Goal: Information Seeking & Learning: Learn about a topic

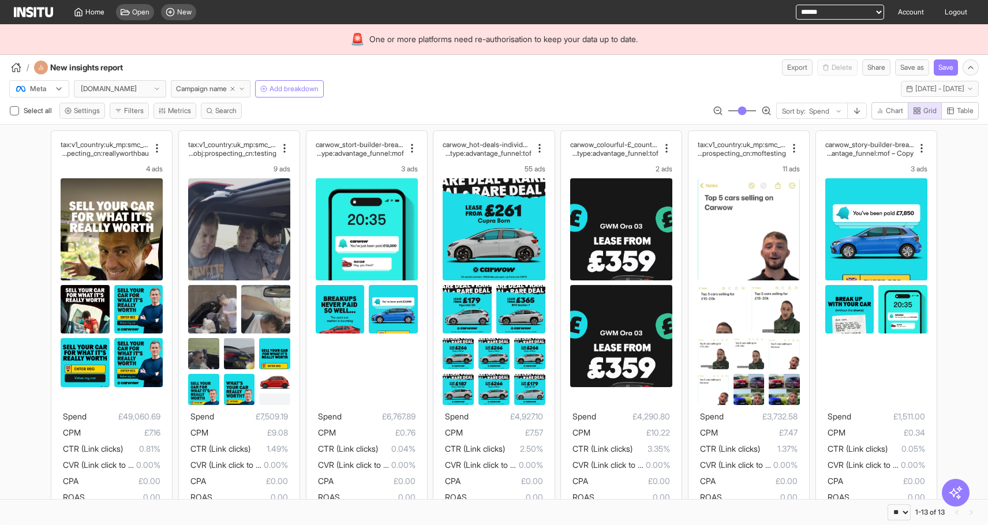
select select "**"
click at [900, 96] on button "Last 30 days - [DATE] - [DATE] [DATE] - [DATE]" at bounding box center [939, 89] width 78 height 16
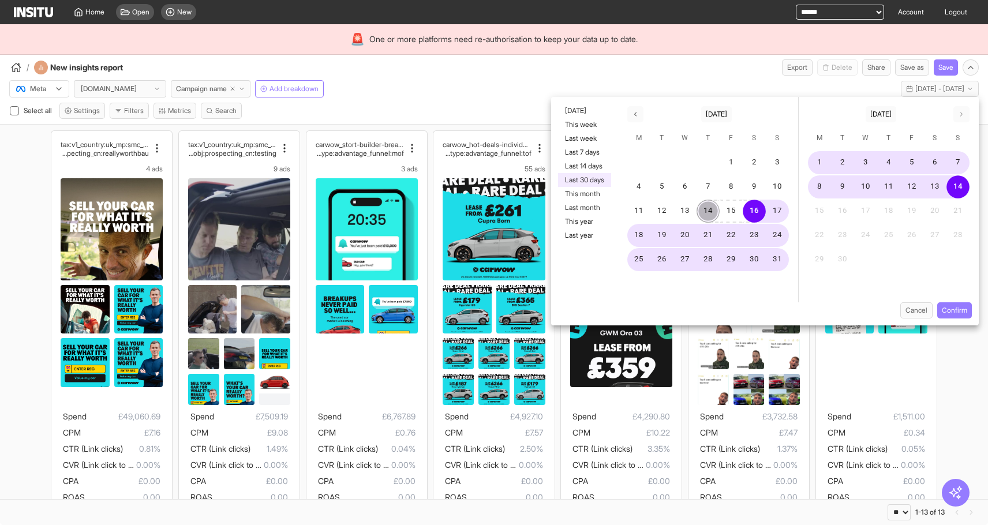
click at [712, 207] on button "14" at bounding box center [707, 211] width 23 height 23
click at [950, 307] on button "Confirm" at bounding box center [954, 310] width 35 height 16
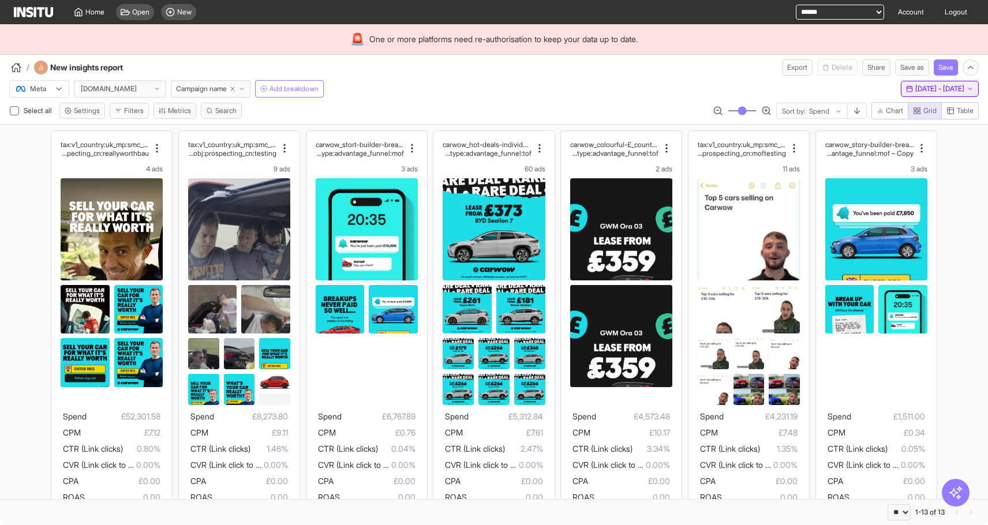
click at [900, 86] on button "[DATE] [DATE] - [DATE]" at bounding box center [939, 89] width 78 height 16
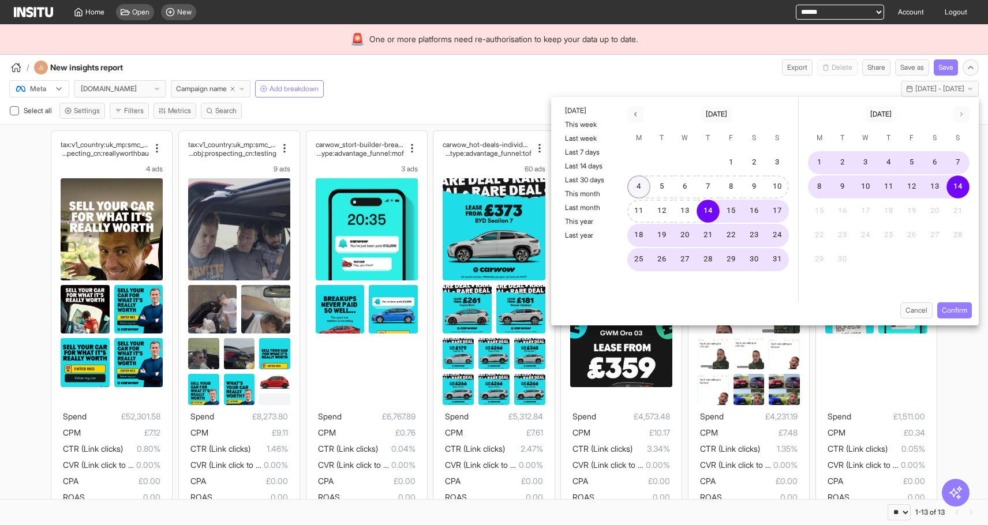
click at [638, 198] on button "4" at bounding box center [638, 186] width 23 height 23
click at [945, 310] on button "Confirm" at bounding box center [954, 310] width 35 height 16
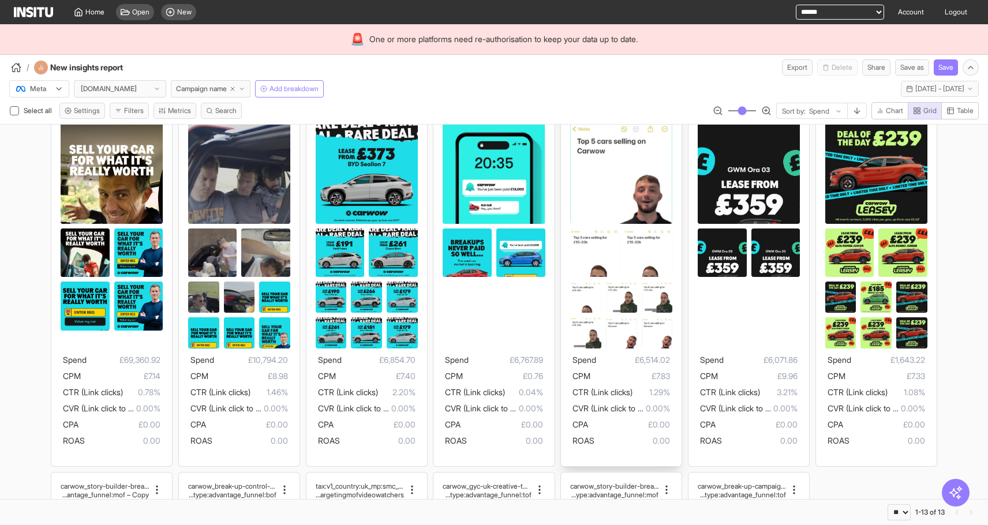
scroll to position [58, 0]
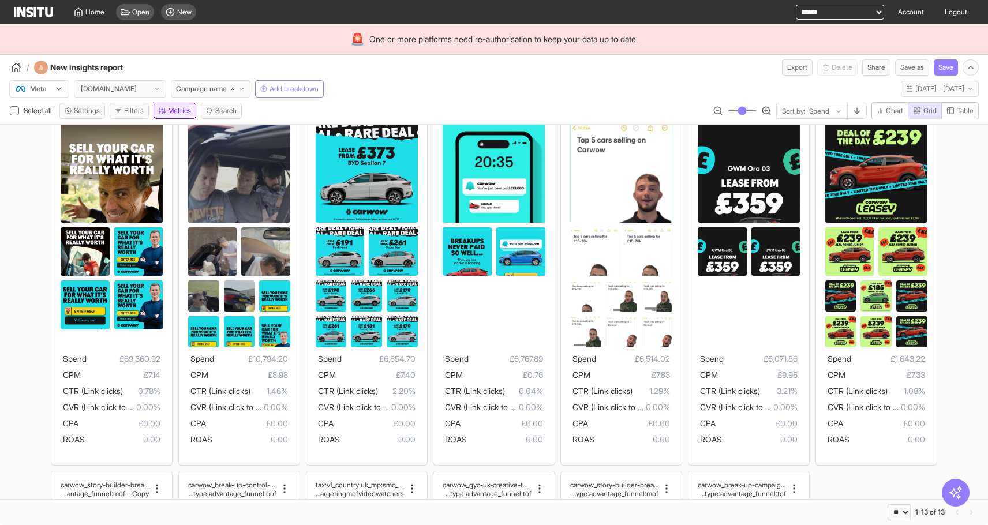
click at [171, 107] on button "Metrics" at bounding box center [174, 111] width 43 height 16
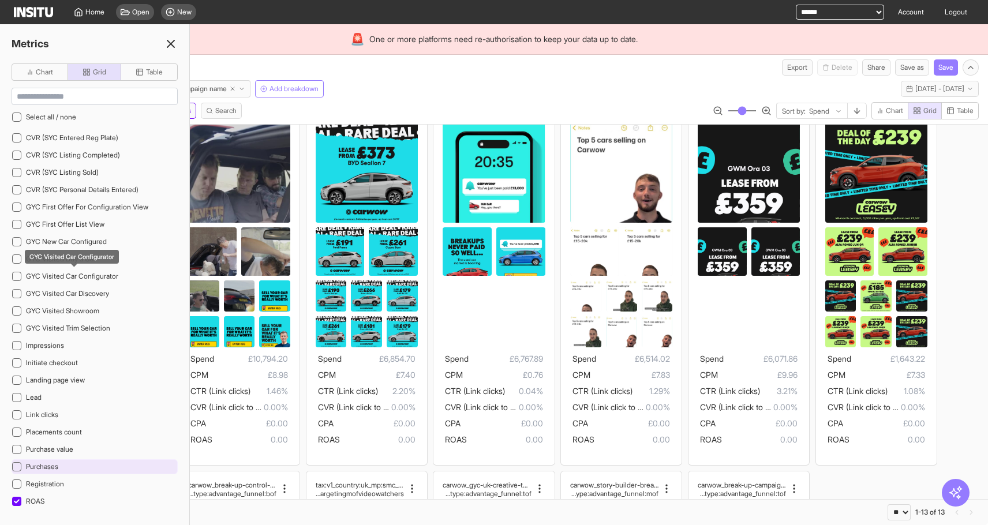
scroll to position [1211, 0]
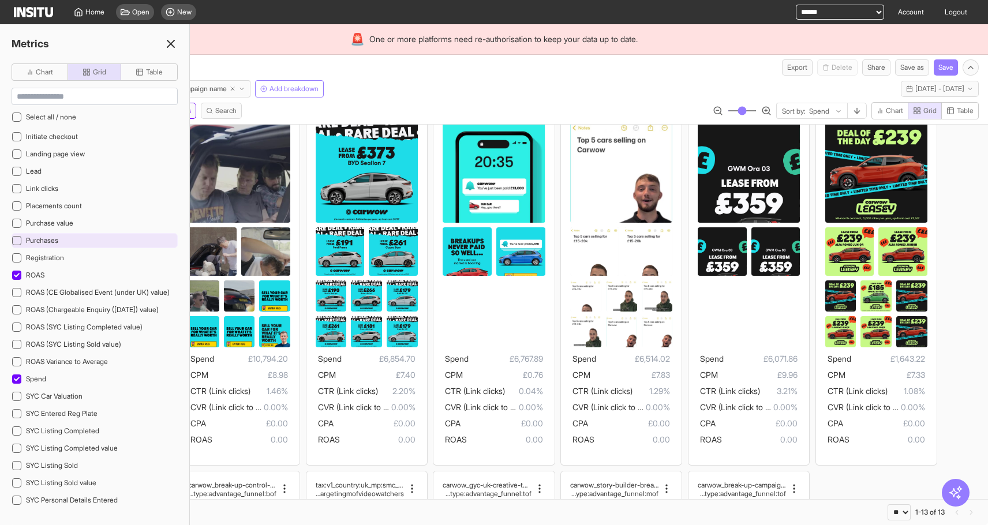
click at [36, 245] on div "Purchases" at bounding box center [95, 240] width 166 height 15
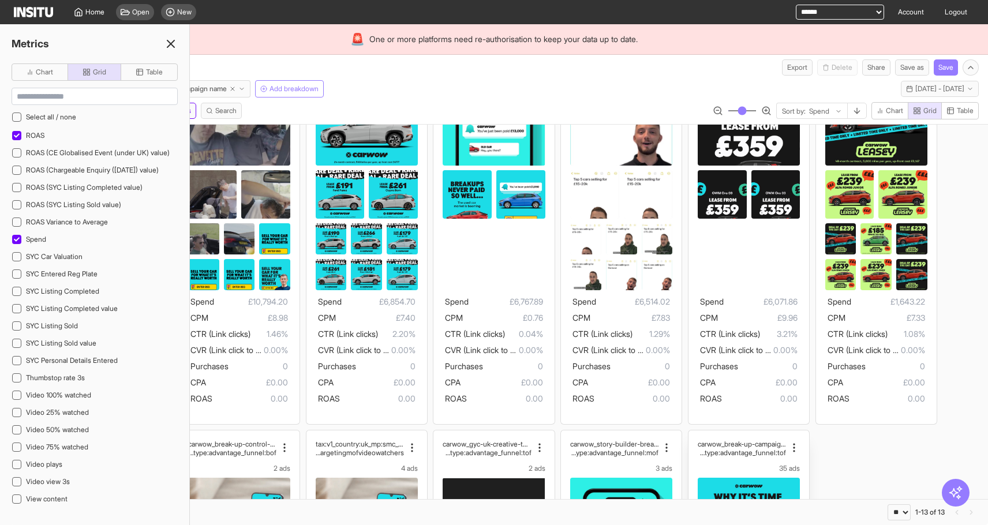
scroll to position [460, 0]
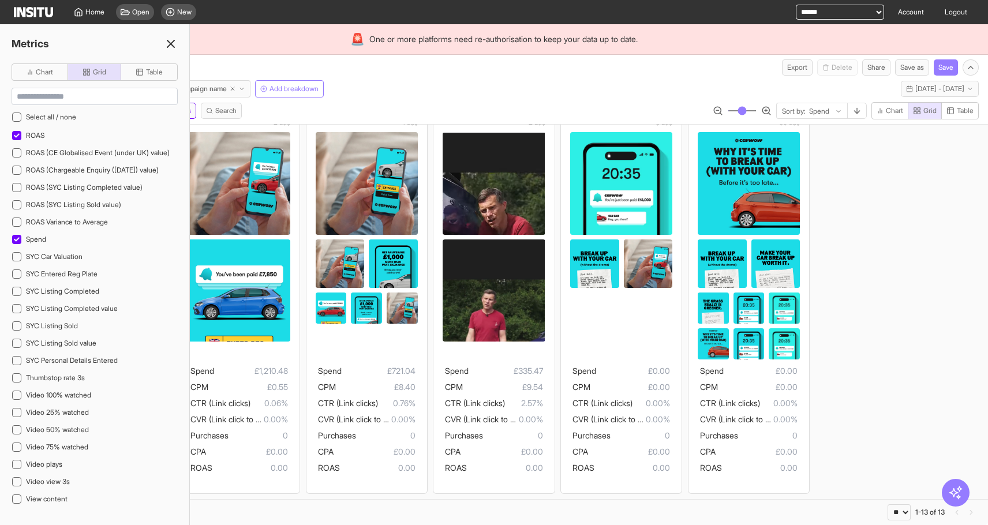
click at [809, 12] on select "**********" at bounding box center [839, 12] width 88 height 15
select select "**********"
click at [795, 5] on select "**********" at bounding box center [839, 12] width 88 height 15
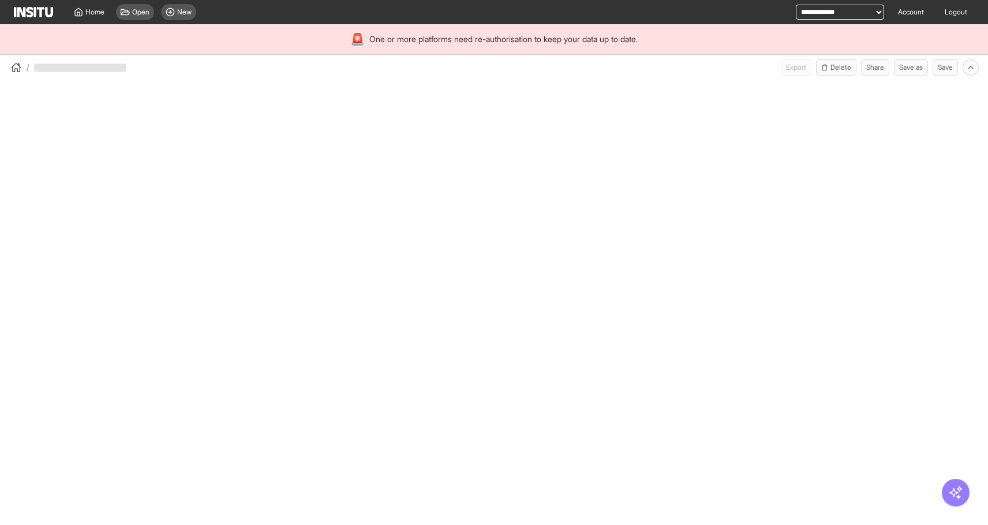
select select "**"
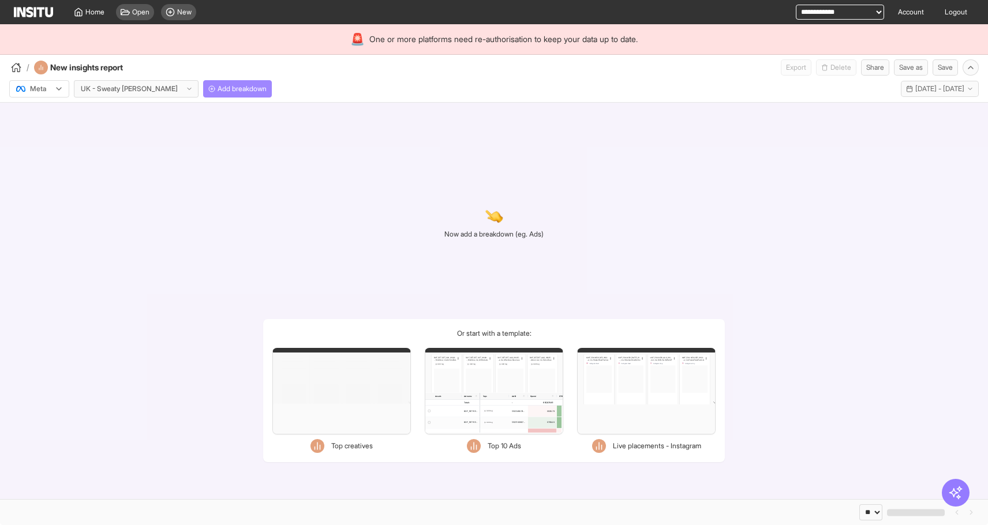
click at [227, 95] on button "Add breakdown" at bounding box center [237, 88] width 69 height 17
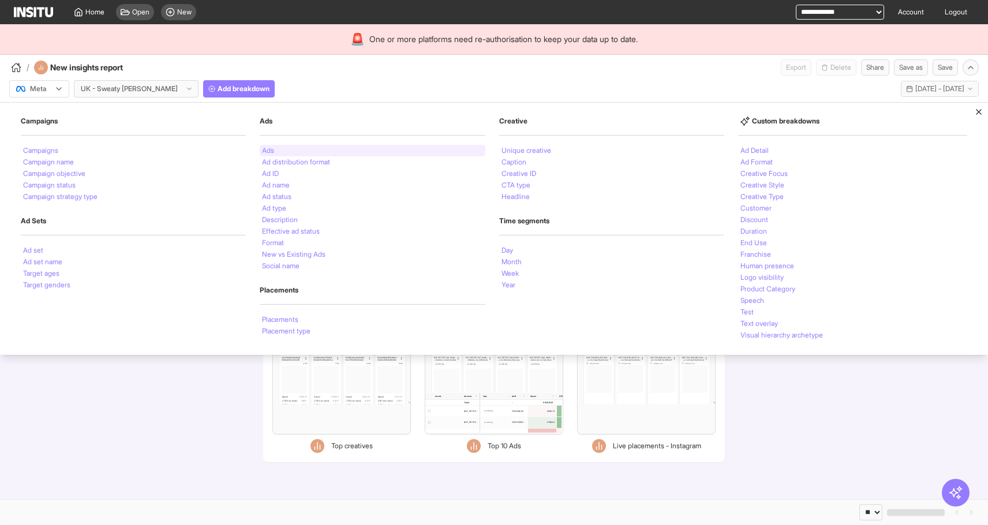
click at [317, 145] on div "Ads" at bounding box center [372, 151] width 225 height 12
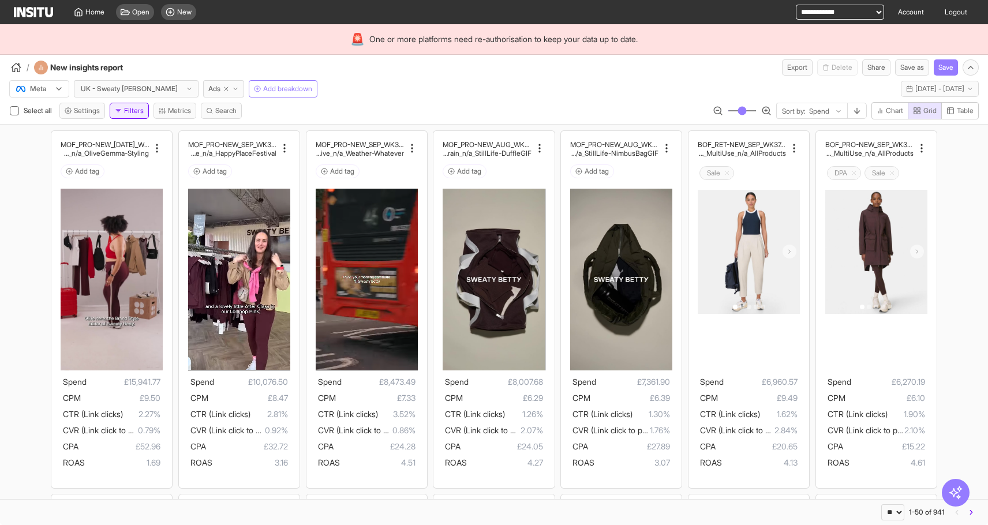
click at [146, 108] on button "Filters" at bounding box center [129, 111] width 39 height 16
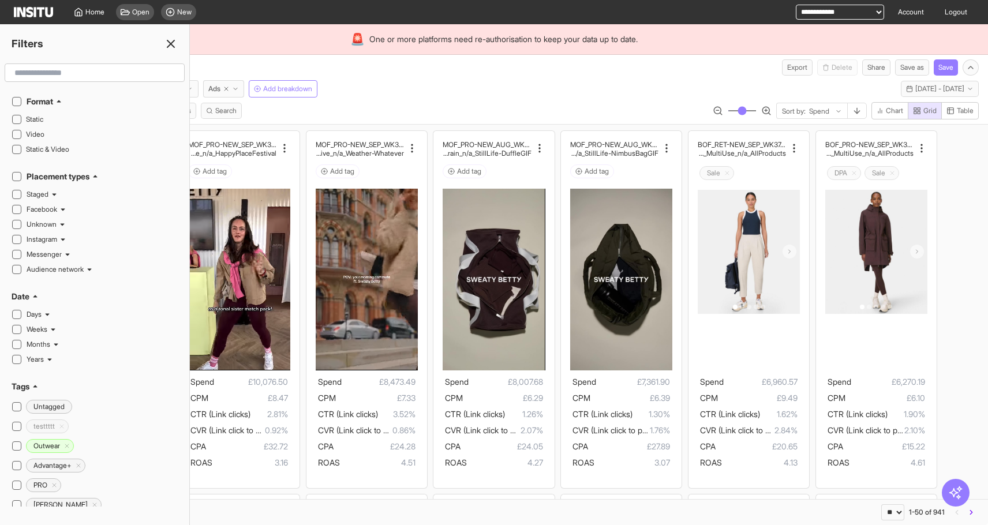
click at [333, 100] on div "Meta UK - Sweaty Betty Ads Add breakdown Last 30 days - Sat 16 Aug - Sun 14 Sep…" at bounding box center [494, 100] width 988 height 48
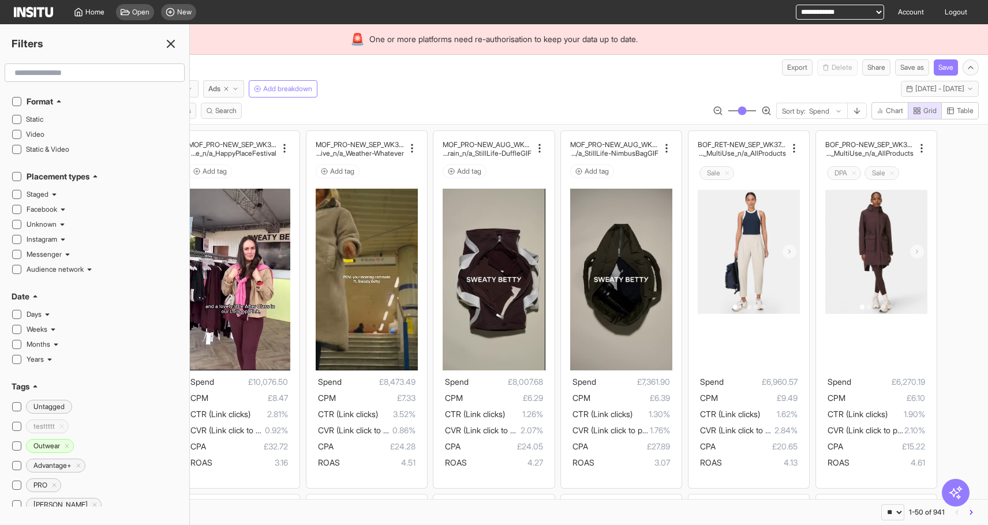
click at [176, 51] on div "Filters" at bounding box center [94, 44] width 189 height 16
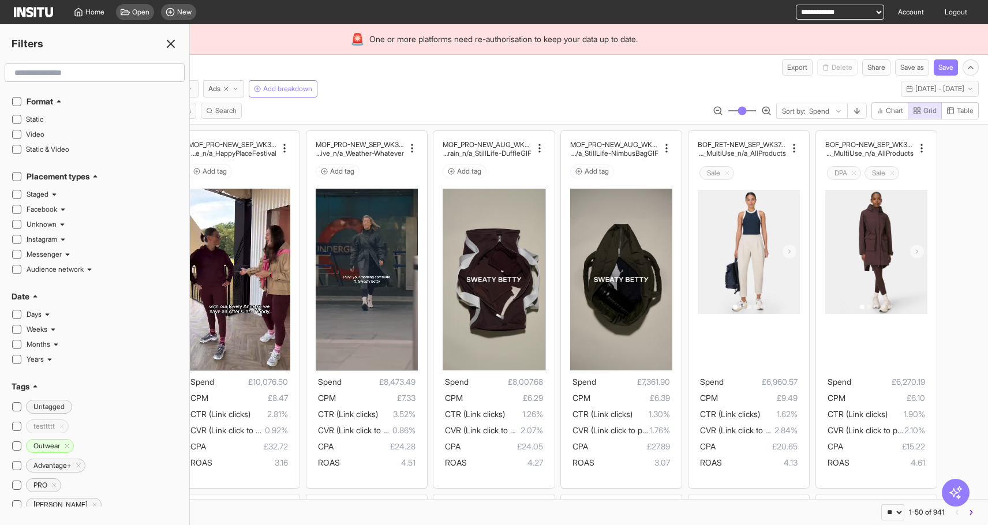
click at [175, 47] on icon at bounding box center [171, 44] width 14 height 14
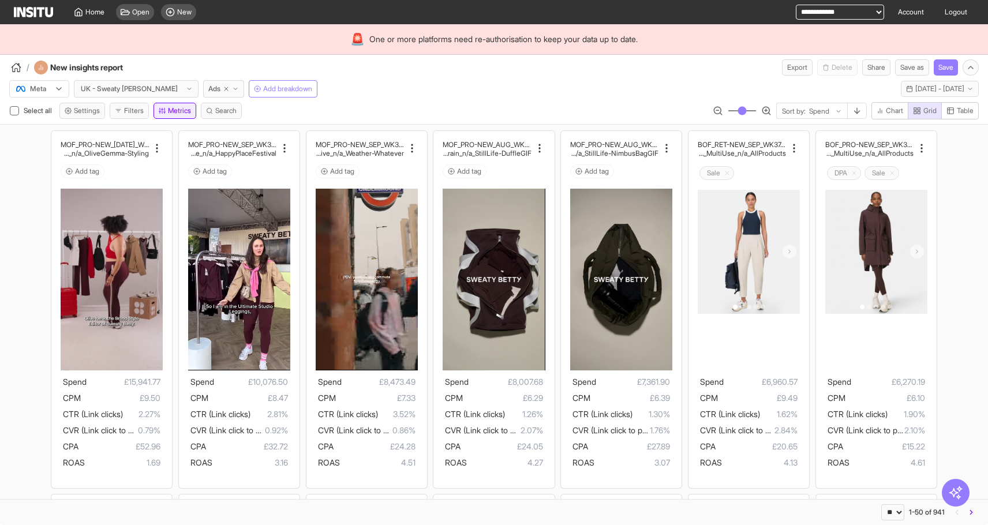
click at [179, 110] on button "Metrics" at bounding box center [174, 111] width 43 height 16
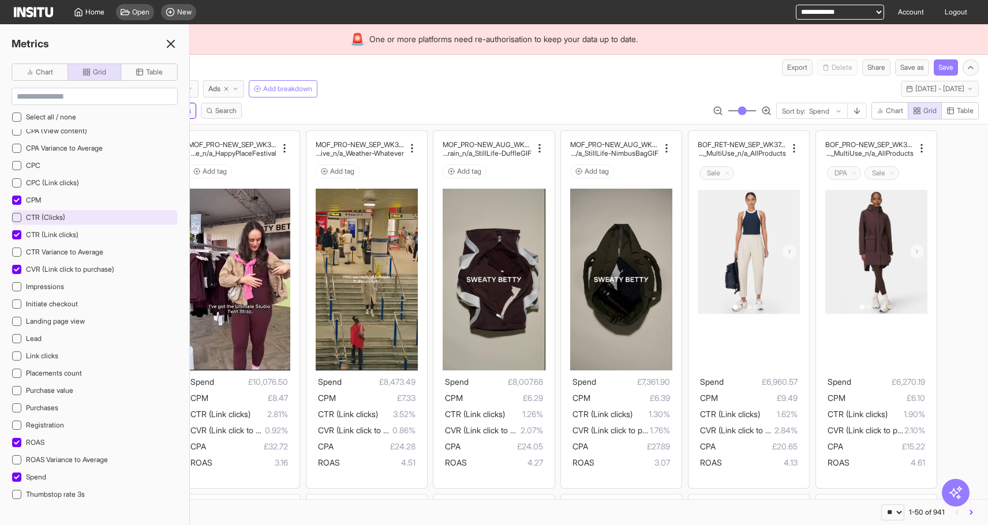
scroll to position [382, 0]
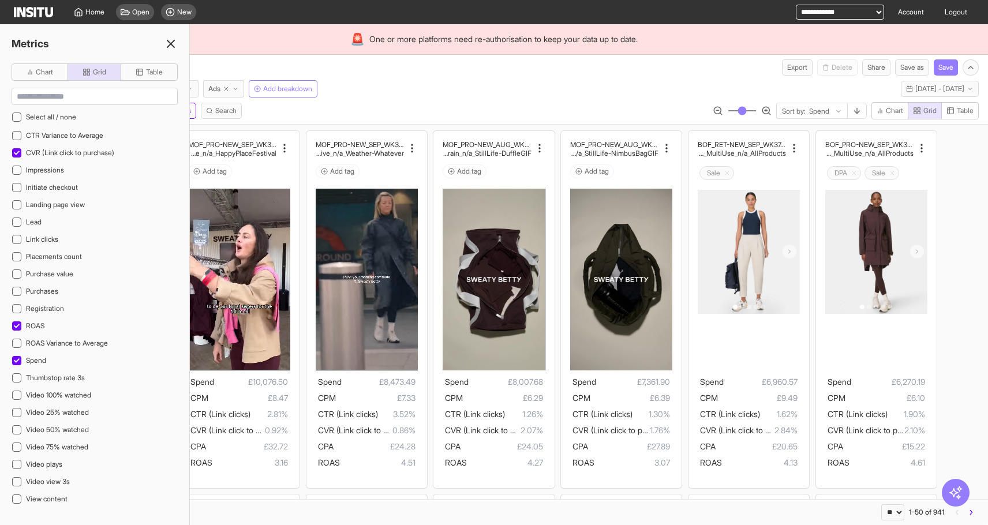
click at [69, 282] on div "7 Day Avg CTR Change % Ad count Clicks CPA CPA (Add to cart) CPA (Initiate chec…" at bounding box center [95, 317] width 166 height 377
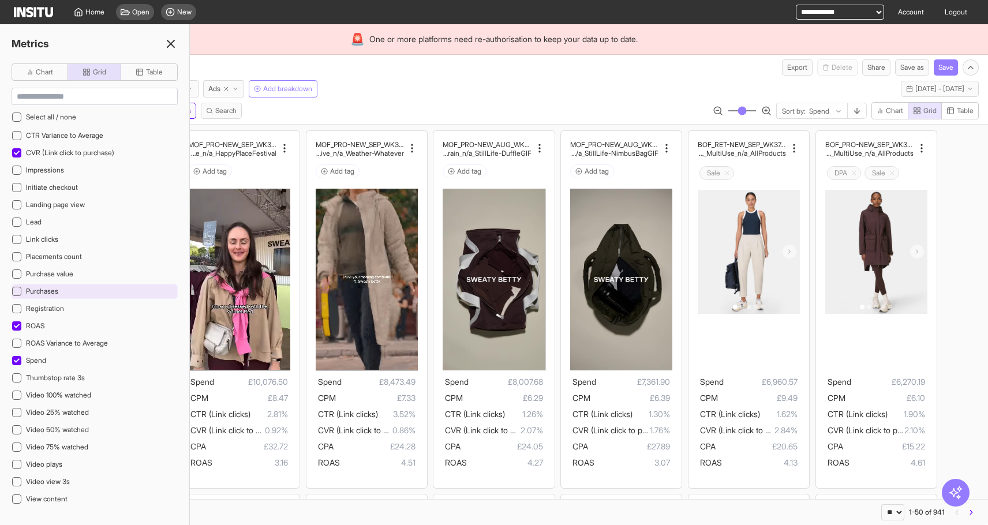
click at [67, 285] on div "Purchases" at bounding box center [95, 291] width 166 height 15
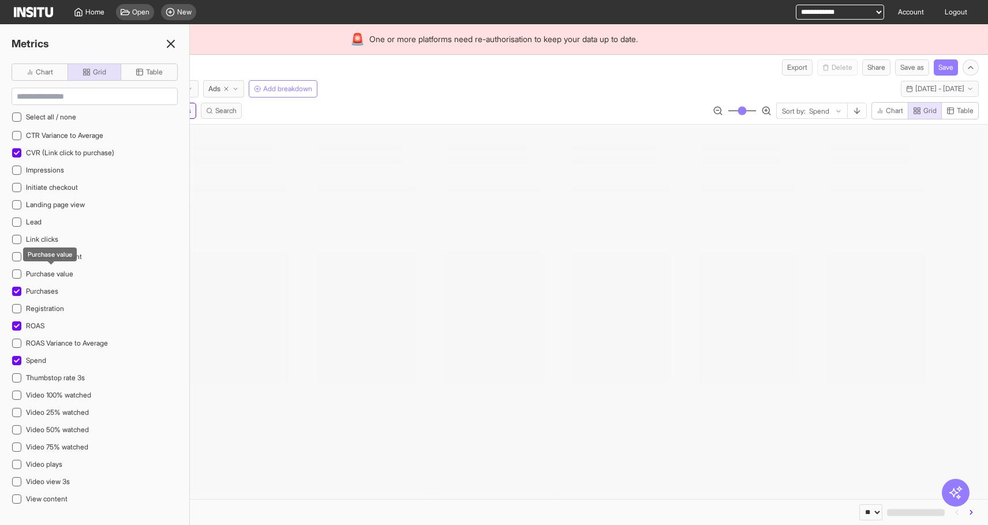
click at [70, 273] on span "Purchase value" at bounding box center [49, 273] width 47 height 9
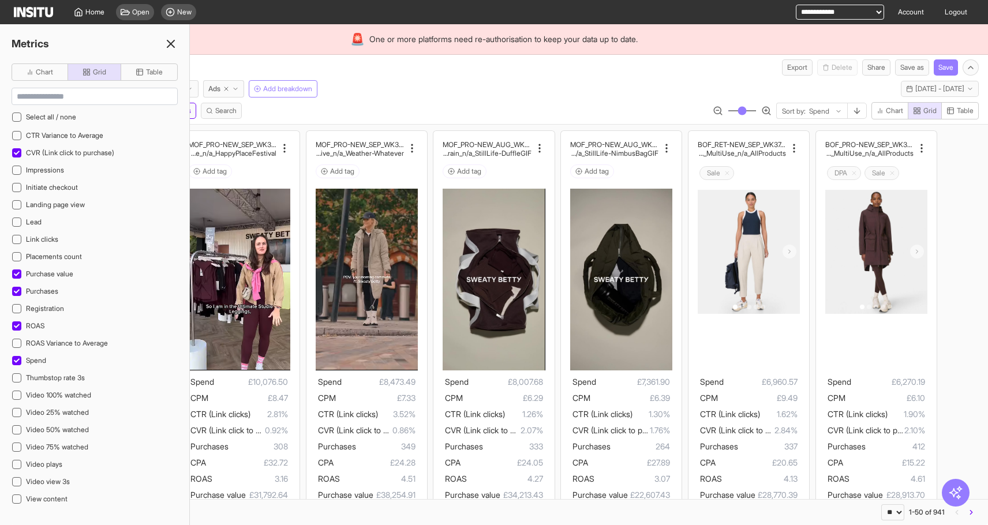
click at [171, 44] on line at bounding box center [170, 43] width 7 height 7
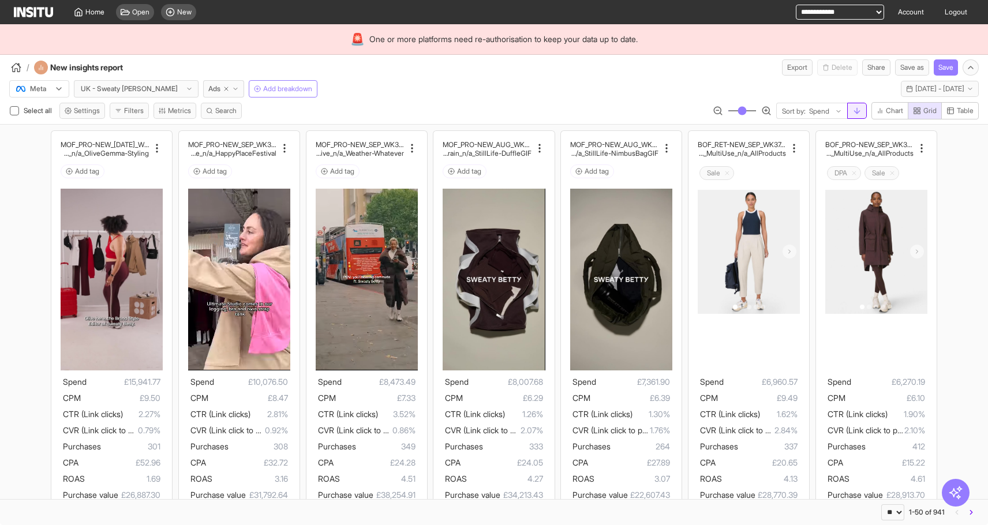
click at [854, 106] on button "button" at bounding box center [857, 111] width 20 height 16
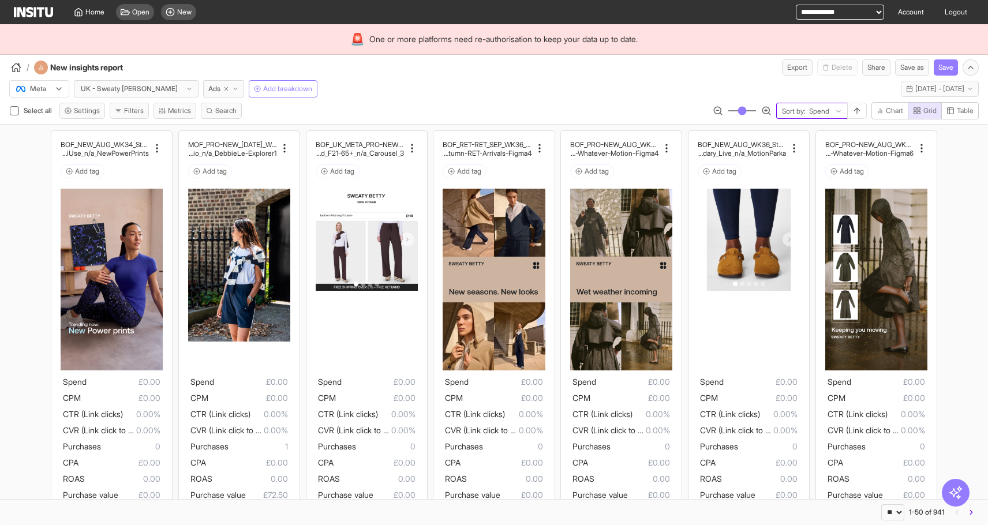
click at [835, 115] on div at bounding box center [838, 111] width 7 height 15
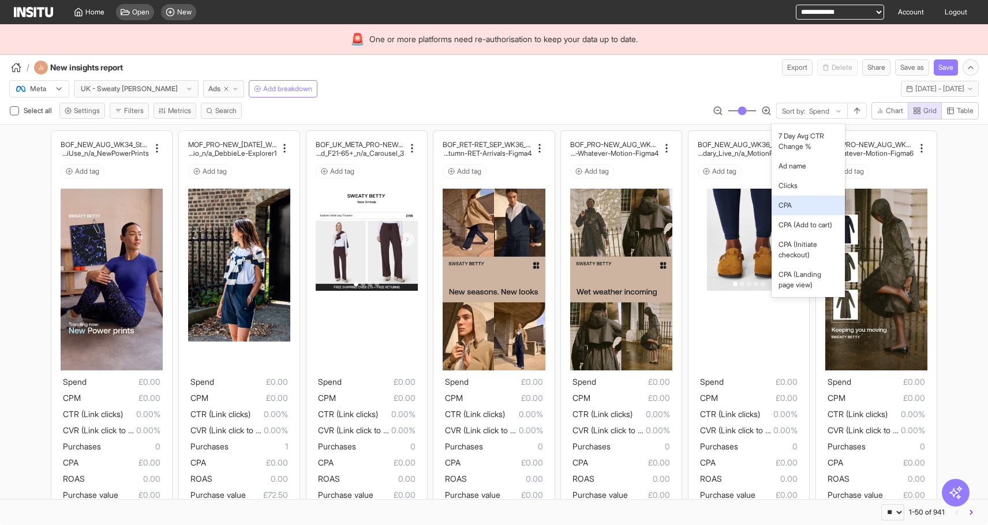
click at [800, 208] on span "CPA" at bounding box center [807, 205] width 59 height 10
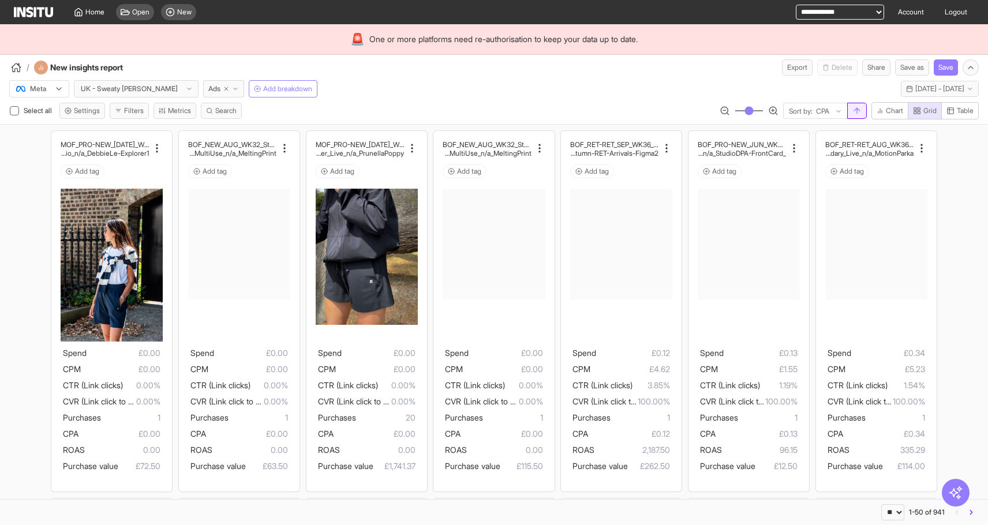
click at [852, 110] on icon "button" at bounding box center [856, 110] width 9 height 9
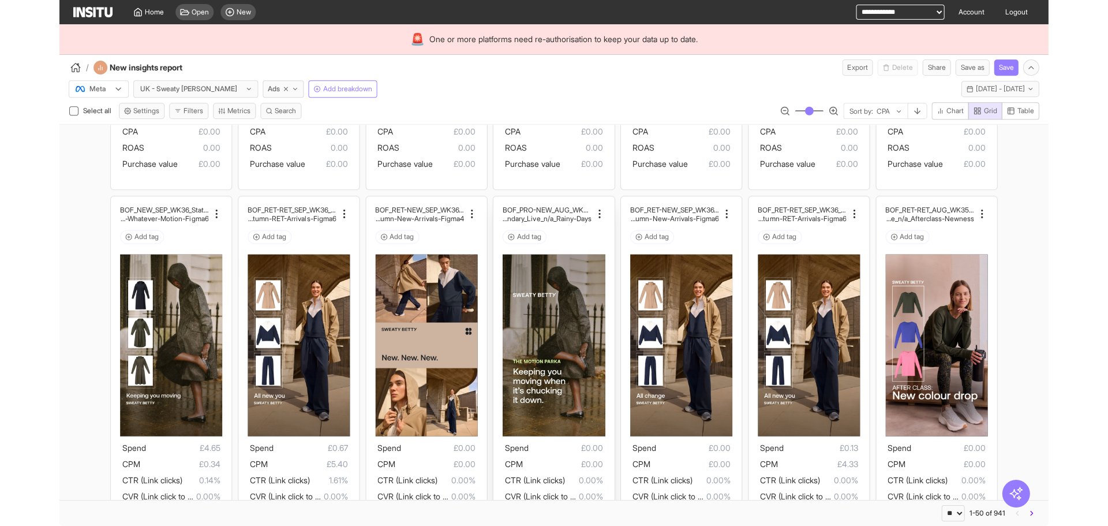
scroll to position [248, 0]
